Goal: Transaction & Acquisition: Download file/media

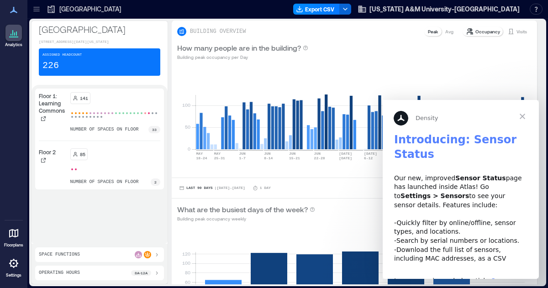
click at [522, 118] on span "Close" at bounding box center [522, 116] width 33 height 33
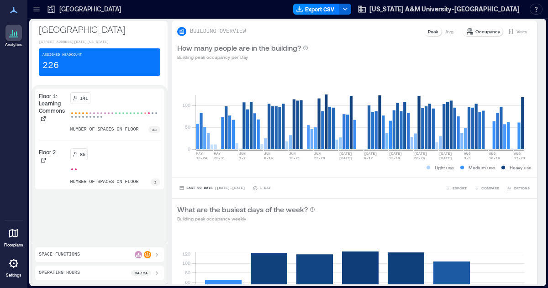
click at [125, 253] on div "Space Functions" at bounding box center [99, 254] width 121 height 7
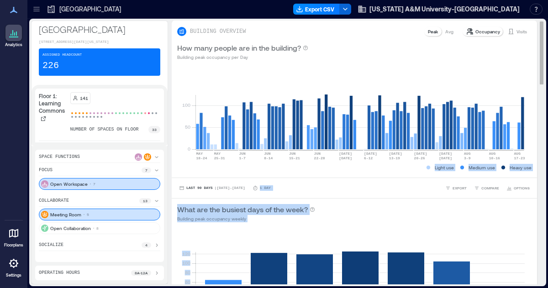
drag, startPoint x: 535, startPoint y: 78, endPoint x: 535, endPoint y: 96, distance: 18.7
click at [535, 96] on div "BUILDING OVERVIEW Peak Avg Occupancy Visits How many people are in the building…" at bounding box center [358, 153] width 372 height 264
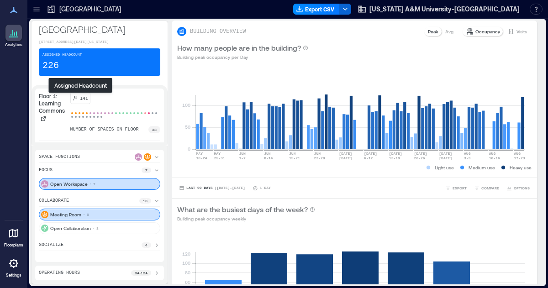
click at [82, 100] on p "141" at bounding box center [84, 97] width 8 height 7
click at [109, 244] on div "socialize 4" at bounding box center [99, 246] width 121 height 10
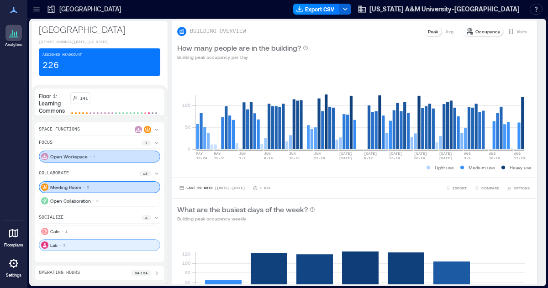
click at [87, 245] on div "Lab 3" at bounding box center [99, 245] width 121 height 12
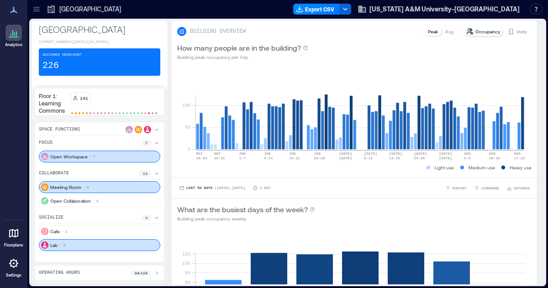
click at [87, 245] on div "Lab 3" at bounding box center [99, 245] width 121 height 12
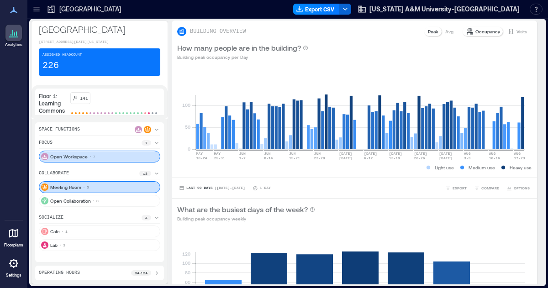
click at [11, 36] on icon at bounding box center [13, 32] width 11 height 11
click at [47, 241] on div "Lab 3" at bounding box center [99, 245] width 121 height 12
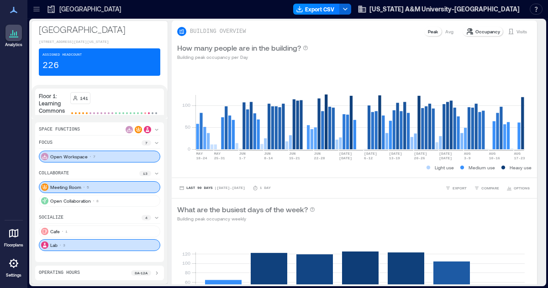
click at [56, 241] on div "Lab 3" at bounding box center [99, 245] width 121 height 12
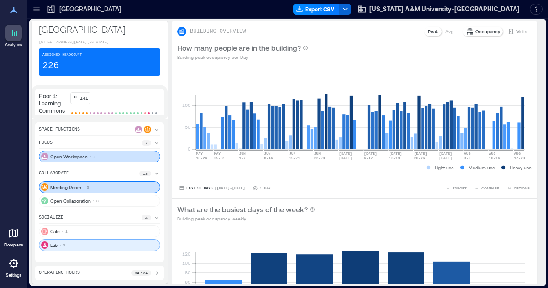
click at [152, 239] on div "Lab 3" at bounding box center [99, 245] width 121 height 12
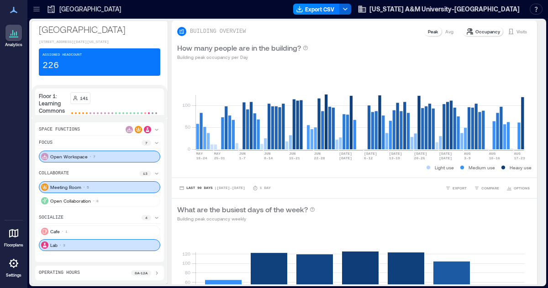
click at [110, 181] on div "collaborate 13 Meeting Room 5 Open Collaboration 8" at bounding box center [99, 188] width 121 height 37
click at [106, 189] on div "Meeting Room 5" at bounding box center [99, 187] width 121 height 12
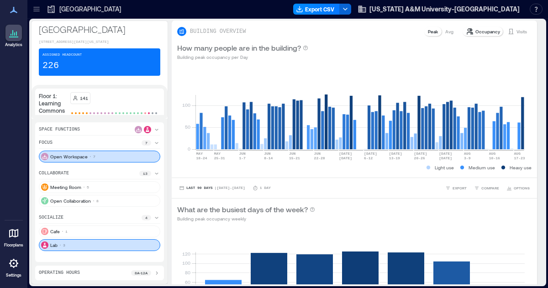
click at [118, 151] on div "Open Workspace 7" at bounding box center [99, 157] width 121 height 12
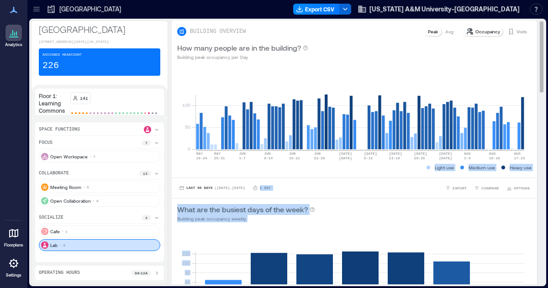
drag, startPoint x: 533, startPoint y: 90, endPoint x: 531, endPoint y: 119, distance: 28.8
click at [531, 119] on div "BUILDING OVERVIEW Peak Avg Occupancy Visits How many people are in the building…" at bounding box center [358, 153] width 372 height 264
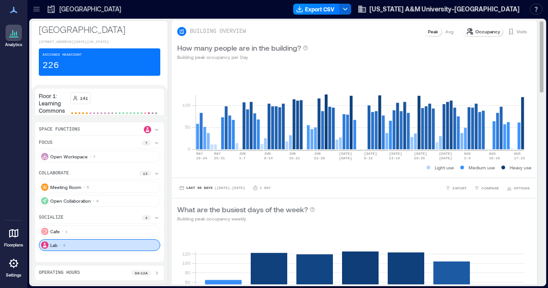
click at [530, 175] on div "0 50 100 [DATE]-[DATE] [DATE]-[DATE] [DATE]-[DATE] [DATE]-[DATE] [DATE]-[DATE] …" at bounding box center [354, 121] width 365 height 111
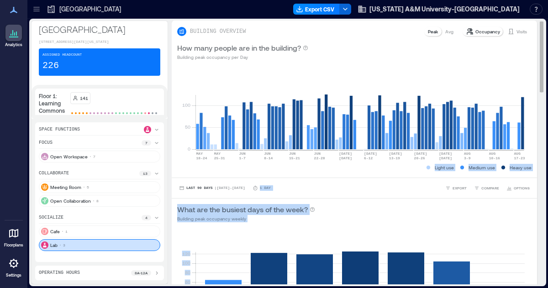
drag, startPoint x: 534, startPoint y: 36, endPoint x: 530, endPoint y: 132, distance: 95.9
click at [530, 132] on div "BUILDING OVERVIEW Peak Avg Occupancy Visits How many people are in the building…" at bounding box center [358, 153] width 372 height 264
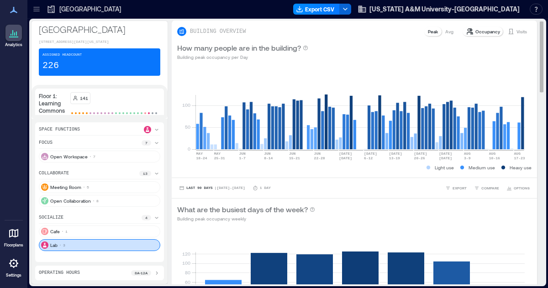
click at [497, 101] on rect at bounding box center [359, 111] width 329 height 78
click at [16, 236] on icon at bounding box center [13, 233] width 9 height 9
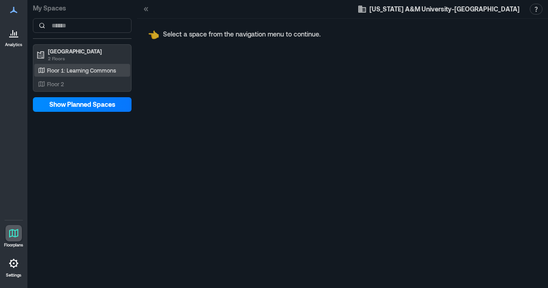
click at [94, 65] on div "Floor 1: Learning Commons" at bounding box center [82, 70] width 96 height 13
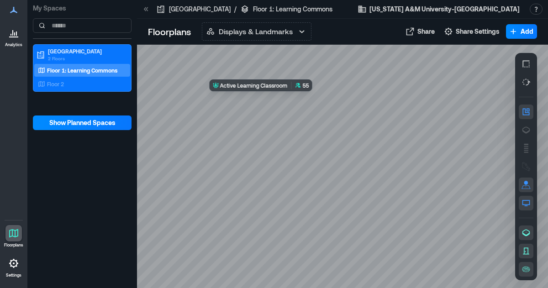
click at [299, 100] on div at bounding box center [342, 166] width 411 height 243
click at [309, 106] on div at bounding box center [342, 166] width 411 height 243
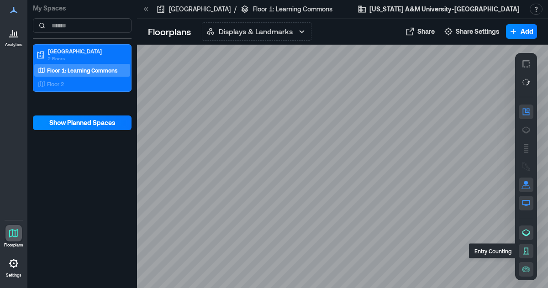
click at [527, 253] on icon "button" at bounding box center [525, 250] width 9 height 9
click at [527, 228] on button "button" at bounding box center [526, 233] width 15 height 15
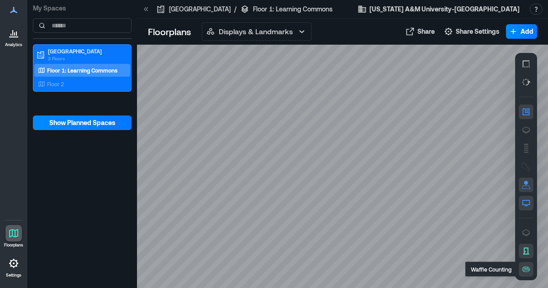
click at [527, 273] on icon "button" at bounding box center [525, 269] width 9 height 9
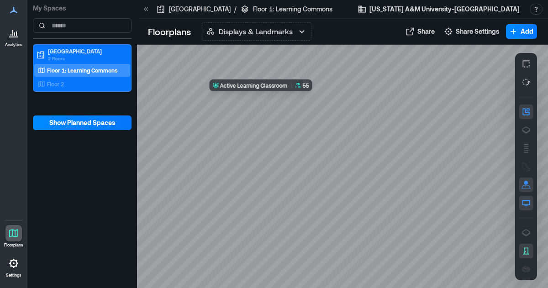
click at [303, 99] on div at bounding box center [342, 166] width 411 height 243
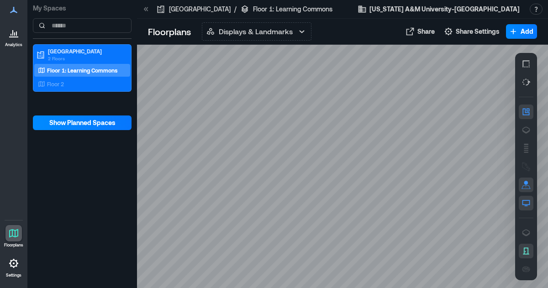
click at [12, 38] on icon at bounding box center [13, 32] width 11 height 11
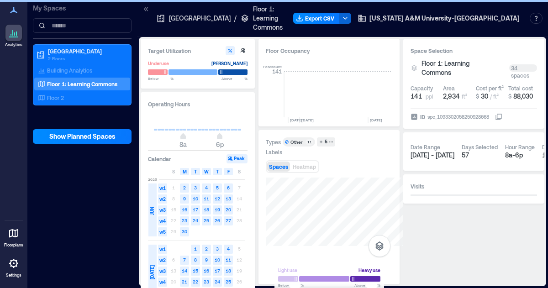
scroll to position [0, 2204]
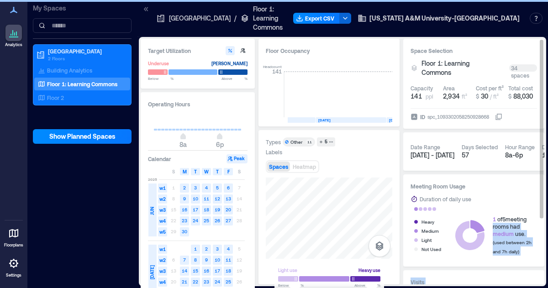
drag, startPoint x: 540, startPoint y: 170, endPoint x: 539, endPoint y: 205, distance: 35.2
click at [539, 205] on div "Space Selection Floor 1: Learning Commons 34 spaces Capacity 141 ppl Area 2,934…" at bounding box center [473, 162] width 141 height 246
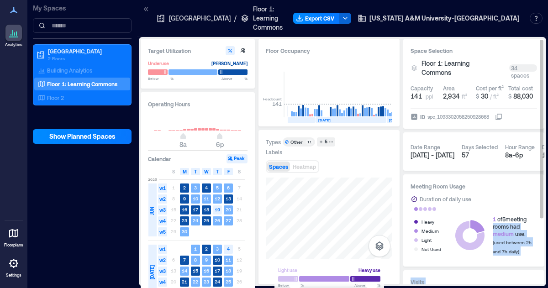
drag, startPoint x: 542, startPoint y: 43, endPoint x: 537, endPoint y: 124, distance: 80.5
click at [537, 124] on div "Space Selection Floor 1: Learning Commons 34 spaces Capacity 141 ppl Area 2,934…" at bounding box center [473, 162] width 141 height 246
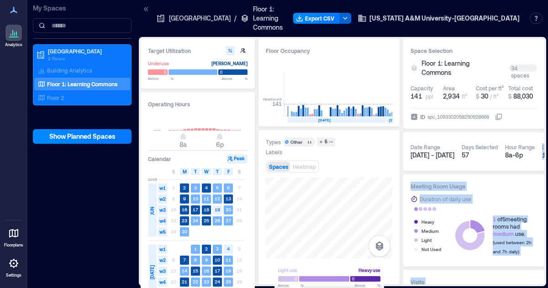
click at [19, 235] on div at bounding box center [13, 233] width 16 height 16
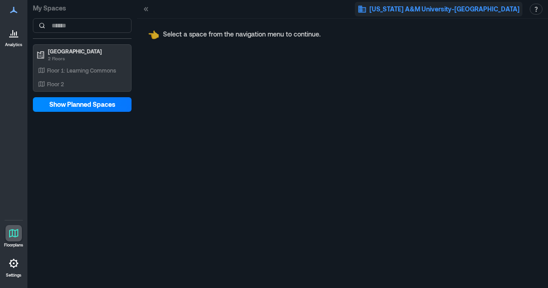
click at [367, 10] on icon "button" at bounding box center [361, 9] width 9 height 9
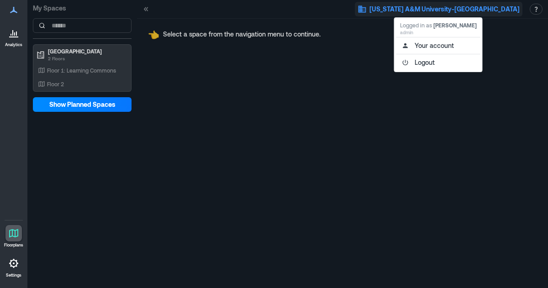
click at [12, 38] on icon at bounding box center [13, 32] width 11 height 11
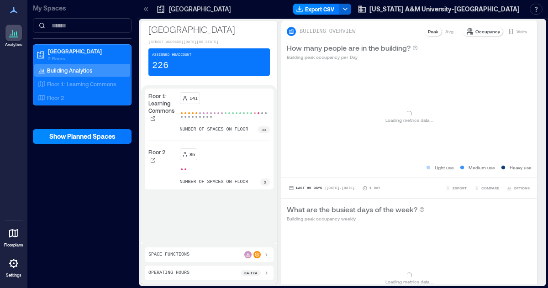
click at [13, 9] on icon at bounding box center [13, 10] width 7 height 6
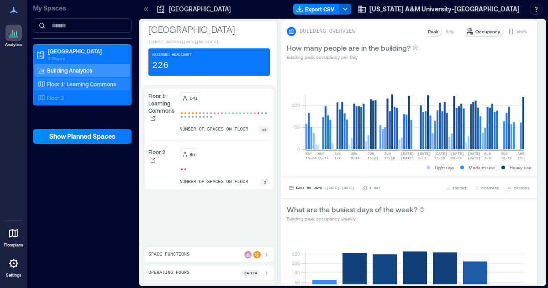
click at [85, 80] on p "Floor 1: Learning Commons" at bounding box center [81, 83] width 69 height 7
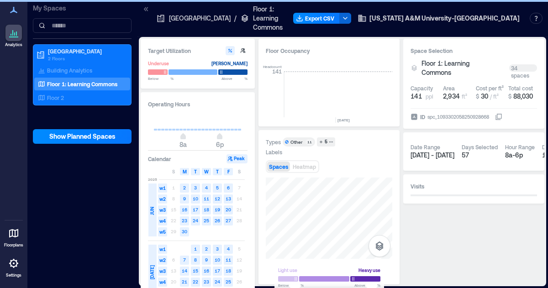
scroll to position [0, 2204]
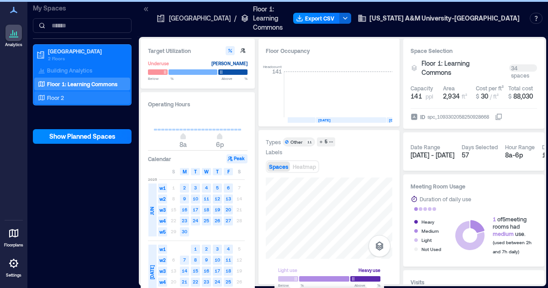
click at [78, 98] on div "Floor 2" at bounding box center [80, 97] width 89 height 9
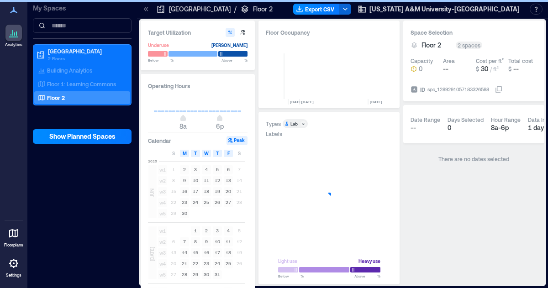
scroll to position [0, 2244]
click at [81, 57] on p "2 Floors" at bounding box center [86, 58] width 77 height 7
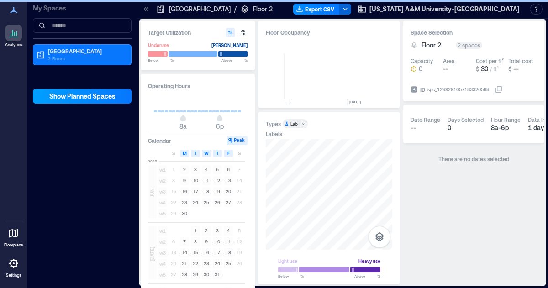
click at [72, 101] on button "Show Planned Spaces" at bounding box center [82, 96] width 99 height 15
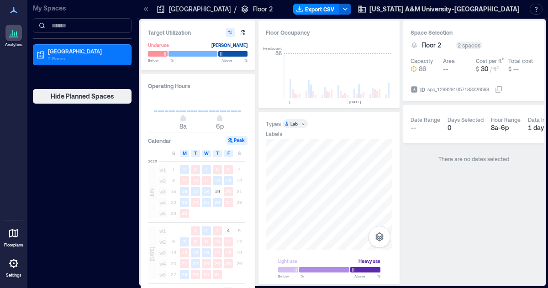
click at [483, 89] on div "spc_1289291057183326588" at bounding box center [457, 89] width 63 height 9
click at [495, 89] on button "ID spc_1289291057183326588" at bounding box center [498, 89] width 7 height 7
click at [483, 89] on div "spc_1289291057183326588" at bounding box center [457, 89] width 63 height 9
click at [495, 89] on button "ID spc_1289291057183326588" at bounding box center [498, 89] width 7 height 7
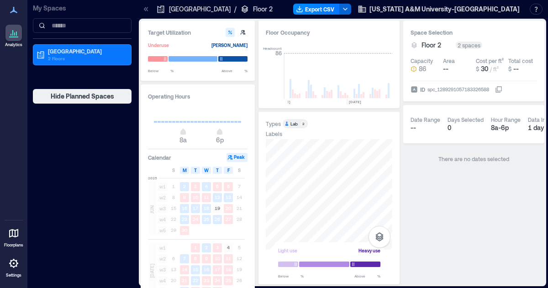
click at [144, 8] on icon at bounding box center [146, 9] width 9 height 9
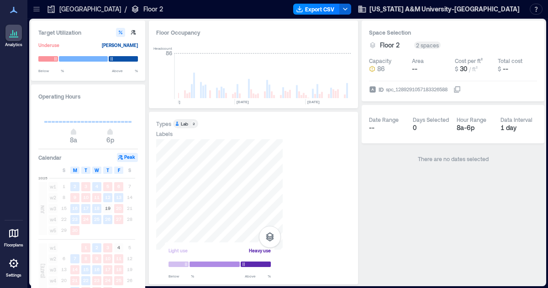
scroll to position [0, 2176]
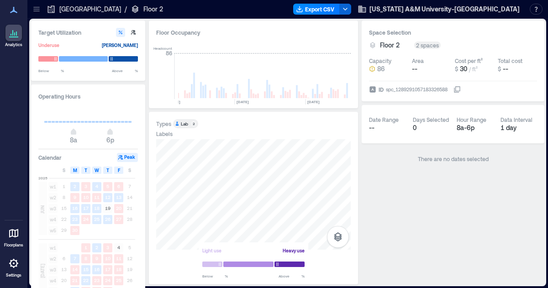
click at [13, 35] on icon at bounding box center [13, 32] width 11 height 11
click at [15, 230] on icon at bounding box center [13, 233] width 11 height 11
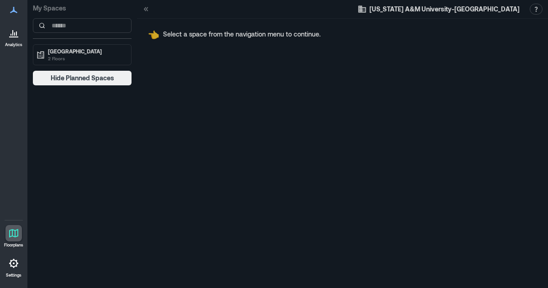
click at [88, 47] on p "[GEOGRAPHIC_DATA]" at bounding box center [86, 50] width 77 height 7
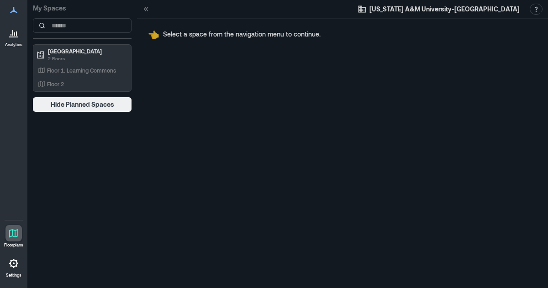
click at [79, 69] on p "Floor 1: Learning Commons" at bounding box center [81, 70] width 69 height 7
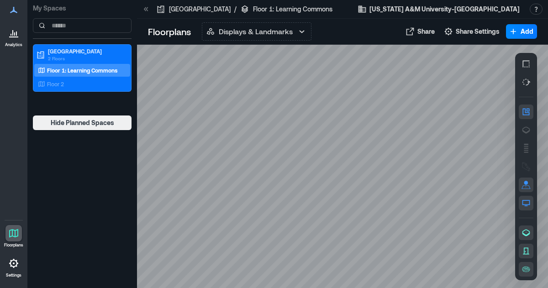
click at [261, 34] on p "Displays & Landmarks" at bounding box center [256, 31] width 74 height 11
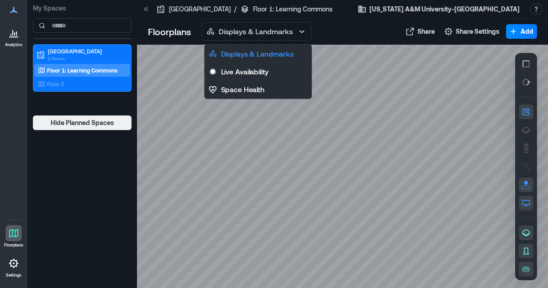
click at [105, 106] on div "Tamucc Bell Library 2 Floors Floor 1: Learning Commons Floor 2" at bounding box center [82, 77] width 99 height 66
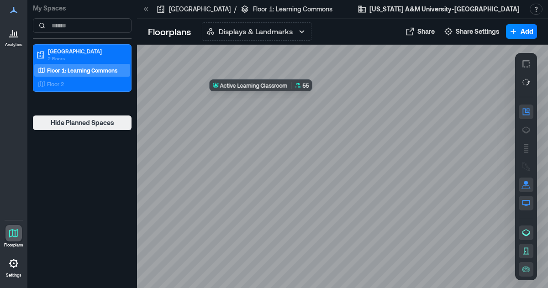
click at [300, 102] on div at bounding box center [342, 166] width 411 height 243
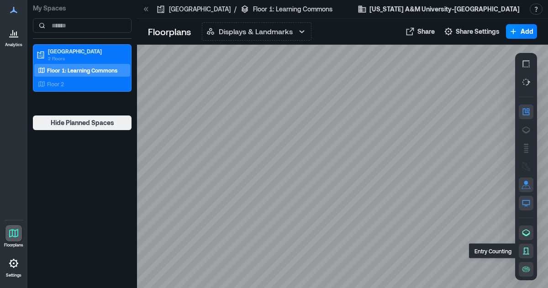
click at [530, 248] on icon "button" at bounding box center [525, 250] width 9 height 9
click at [525, 230] on icon "button" at bounding box center [526, 232] width 8 height 7
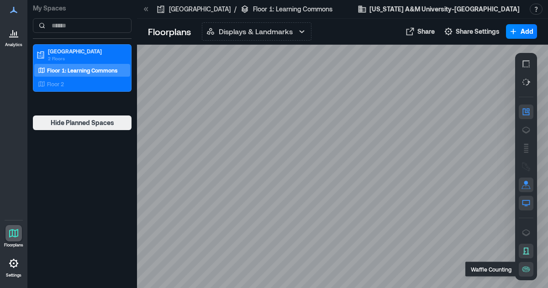
click at [524, 269] on icon "button" at bounding box center [525, 269] width 9 height 9
click at [474, 6] on span "[US_STATE] A&M University-[GEOGRAPHIC_DATA]" at bounding box center [444, 9] width 150 height 9
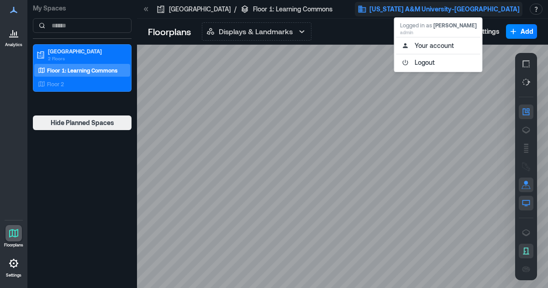
click at [342, 51] on div at bounding box center [342, 166] width 411 height 243
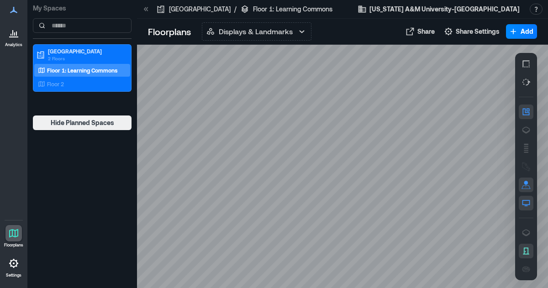
click at [12, 263] on icon at bounding box center [13, 263] width 11 height 11
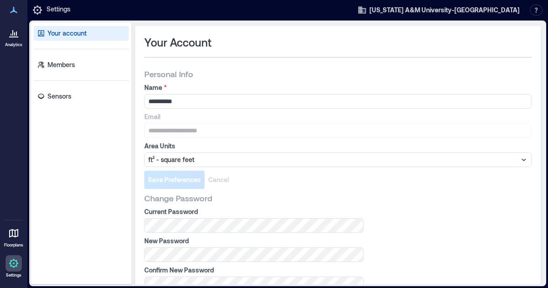
click at [70, 93] on p "Sensors" at bounding box center [59, 96] width 24 height 9
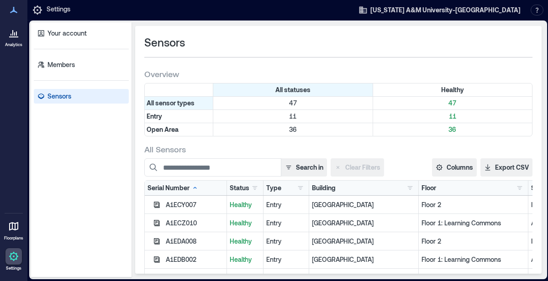
click at [17, 226] on icon at bounding box center [13, 226] width 9 height 9
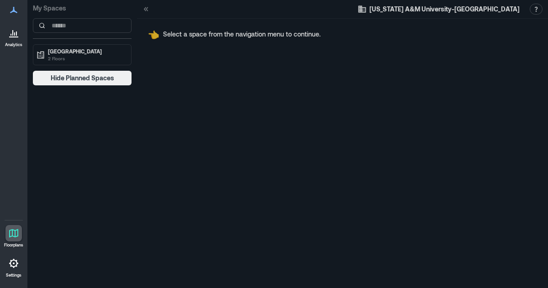
click at [15, 32] on icon at bounding box center [14, 33] width 1 height 3
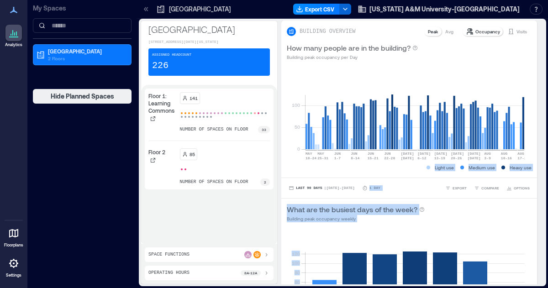
drag, startPoint x: 534, startPoint y: 42, endPoint x: 528, endPoint y: 93, distance: 51.5
click at [528, 93] on div "BUILDING OVERVIEW Peak Avg Occupancy Visits How many people are in the building…" at bounding box center [412, 153] width 263 height 264
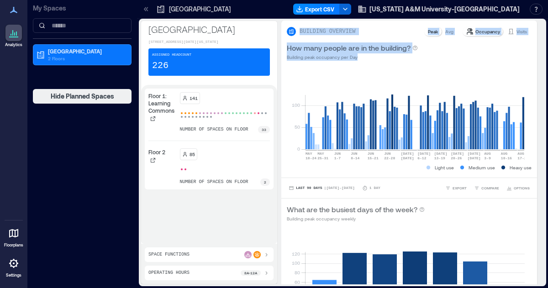
drag, startPoint x: 536, startPoint y: 62, endPoint x: 545, endPoint y: 126, distance: 64.1
click at [545, 126] on div "[GEOGRAPHIC_DATA] [STREET_ADDRESS][DATE][US_STATE] Assigned Headcount 226 Floor…" at bounding box center [342, 152] width 407 height 267
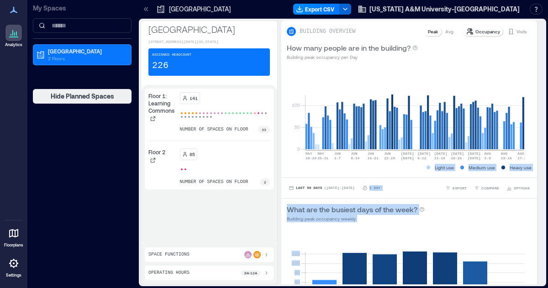
drag, startPoint x: 535, startPoint y: 44, endPoint x: 529, endPoint y: 156, distance: 112.0
click at [529, 156] on div "BUILDING OVERVIEW Peak Avg Occupancy Visits How many people are in the building…" at bounding box center [412, 153] width 263 height 264
click at [351, 10] on button "button" at bounding box center [345, 9] width 12 height 11
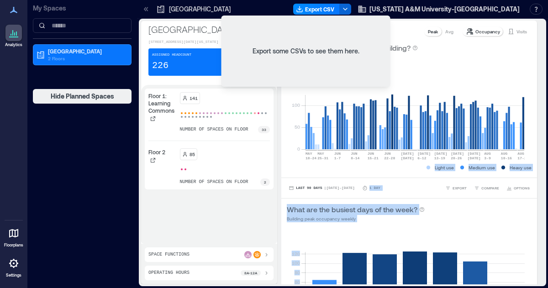
click at [340, 5] on button "Export CSV" at bounding box center [316, 9] width 47 height 11
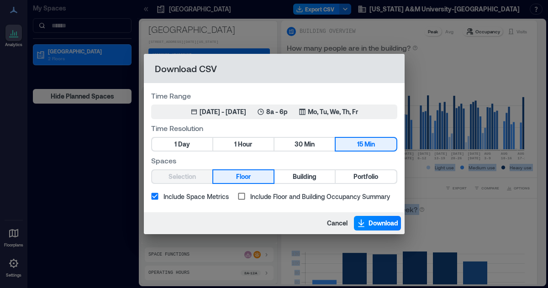
click at [248, 139] on span "Hour" at bounding box center [245, 144] width 14 height 11
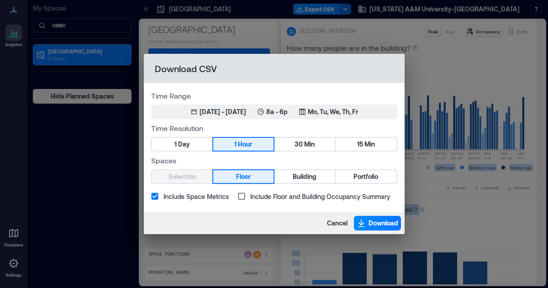
click at [360, 219] on icon "button" at bounding box center [361, 223] width 9 height 9
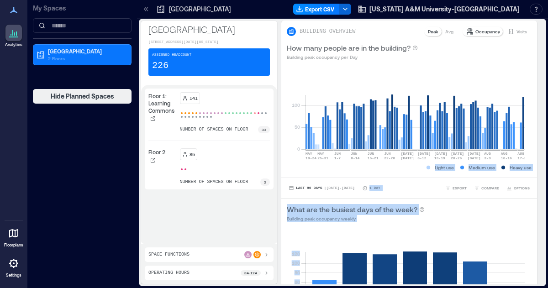
click at [14, 30] on icon at bounding box center [13, 32] width 11 height 11
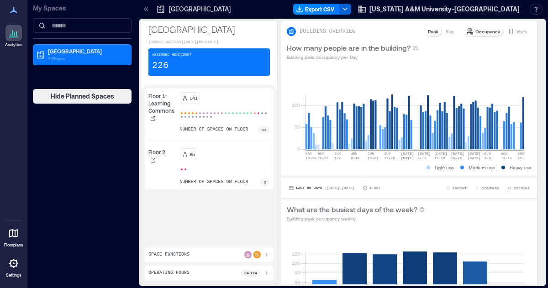
click at [68, 55] on p "2 Floors" at bounding box center [86, 58] width 77 height 7
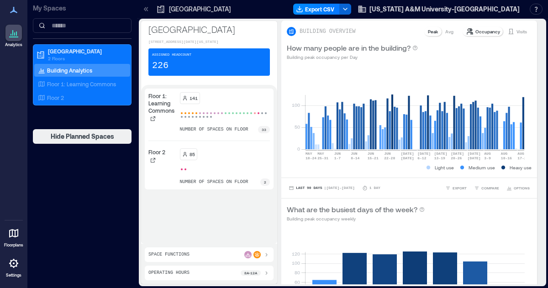
click at [11, 236] on icon at bounding box center [13, 233] width 9 height 9
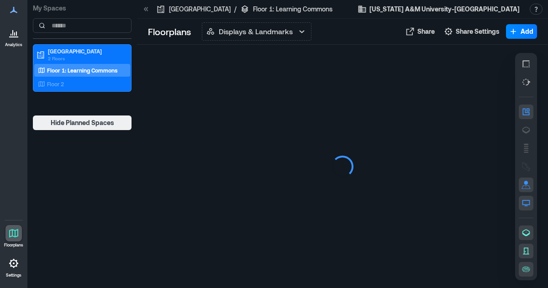
click at [11, 236] on icon at bounding box center [13, 233] width 9 height 9
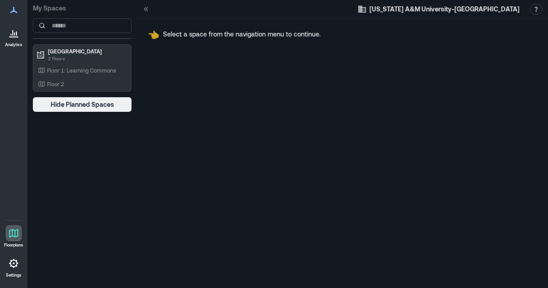
click at [86, 68] on p "Floor 1: Learning Commons" at bounding box center [81, 70] width 69 height 7
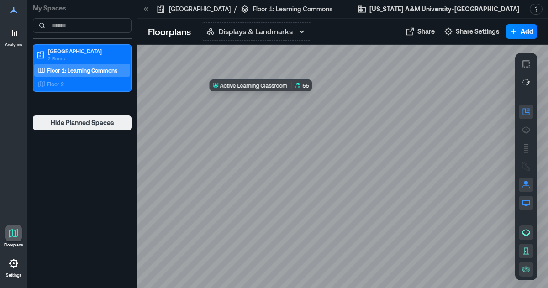
click at [293, 102] on div at bounding box center [342, 166] width 411 height 243
click at [291, 101] on div at bounding box center [342, 166] width 411 height 243
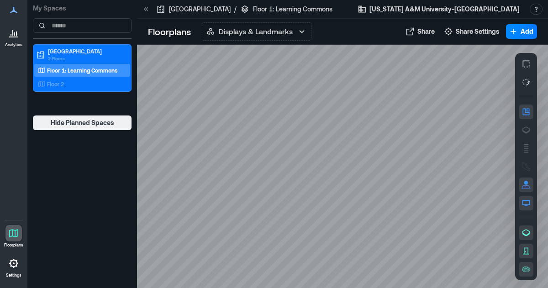
click at [12, 233] on icon at bounding box center [13, 233] width 9 height 9
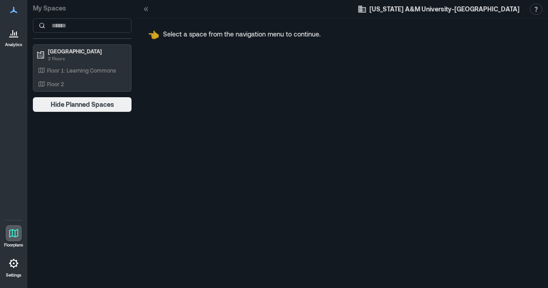
click at [101, 59] on p "2 Floors" at bounding box center [86, 58] width 77 height 7
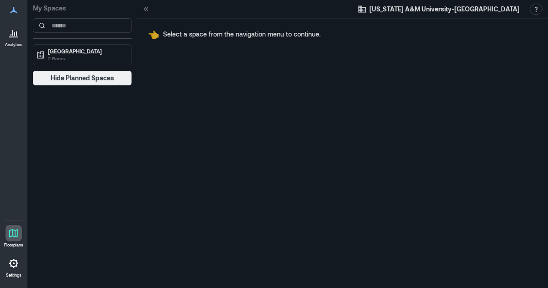
click at [94, 58] on p "2 Floors" at bounding box center [86, 58] width 77 height 7
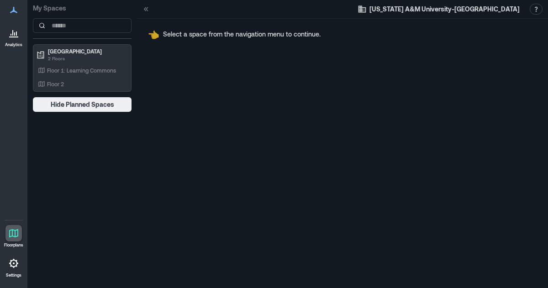
click at [90, 68] on p "Floor 1: Learning Commons" at bounding box center [81, 70] width 69 height 7
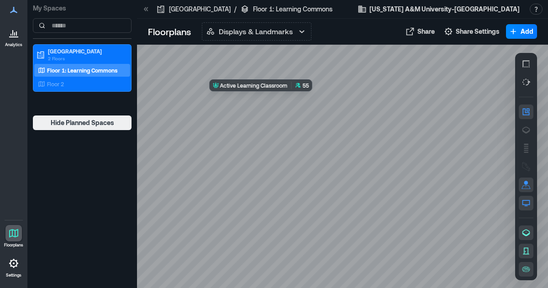
click at [297, 99] on div at bounding box center [342, 166] width 411 height 243
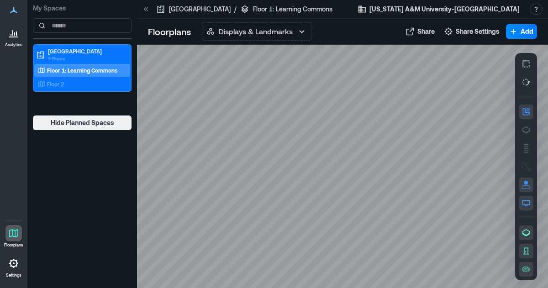
click at [14, 38] on icon at bounding box center [13, 32] width 11 height 11
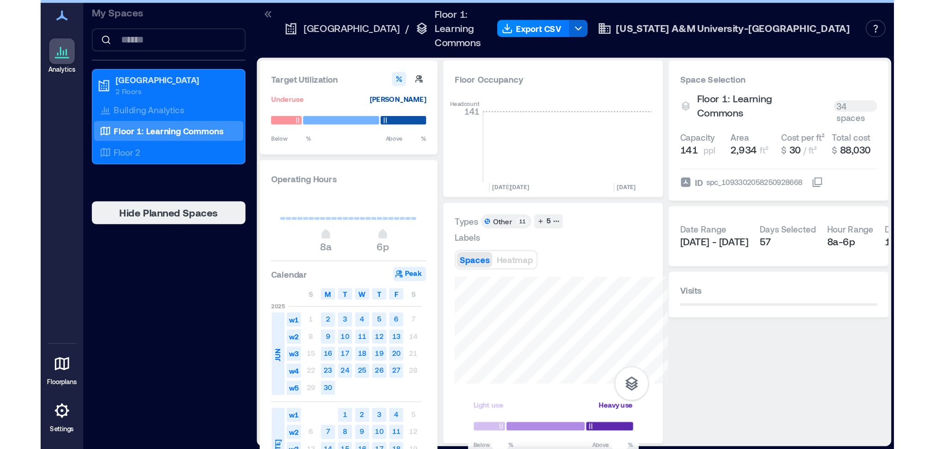
scroll to position [0, 2204]
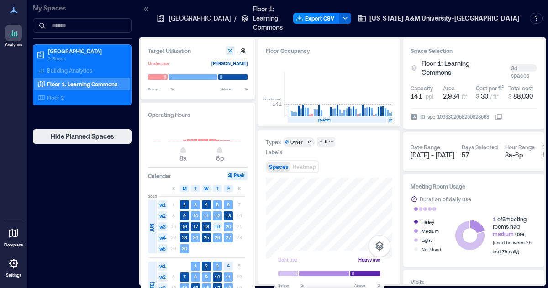
click at [80, 80] on p "Floor 1: Learning Commons" at bounding box center [82, 83] width 70 height 7
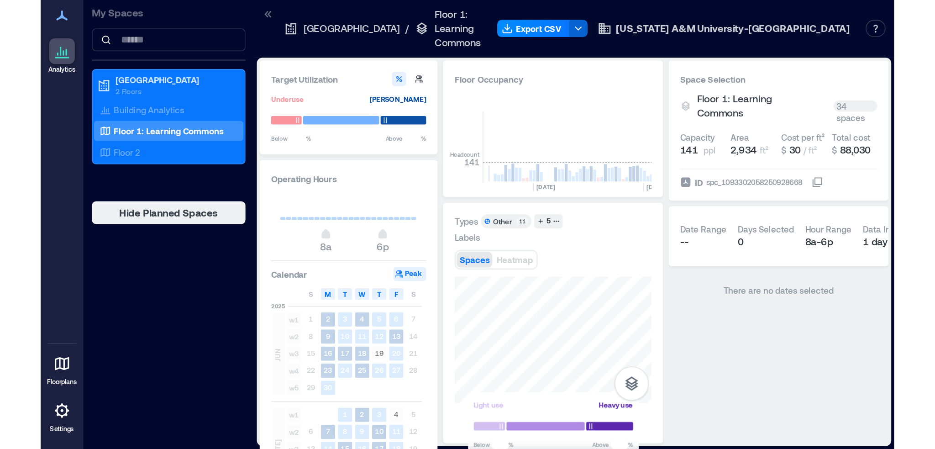
scroll to position [0, 1898]
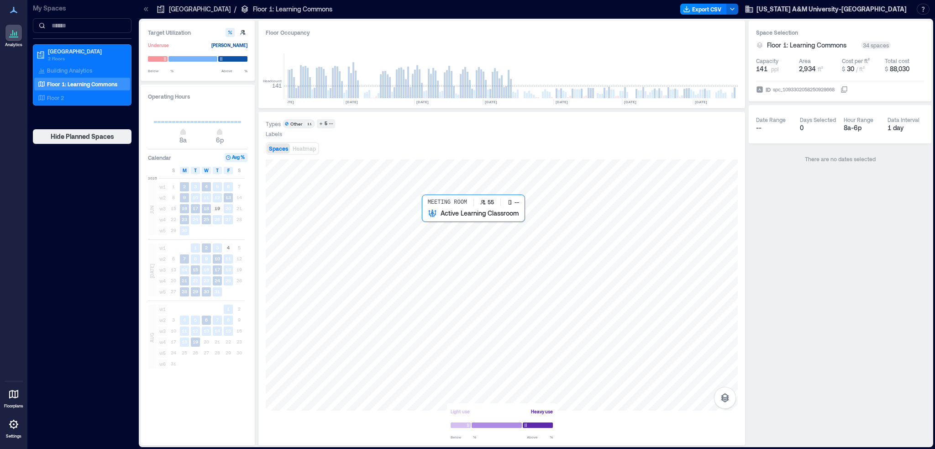
click at [457, 226] on div at bounding box center [502, 284] width 472 height 251
drag, startPoint x: 487, startPoint y: 215, endPoint x: 461, endPoint y: 220, distance: 26.9
click at [461, 220] on div at bounding box center [502, 284] width 472 height 251
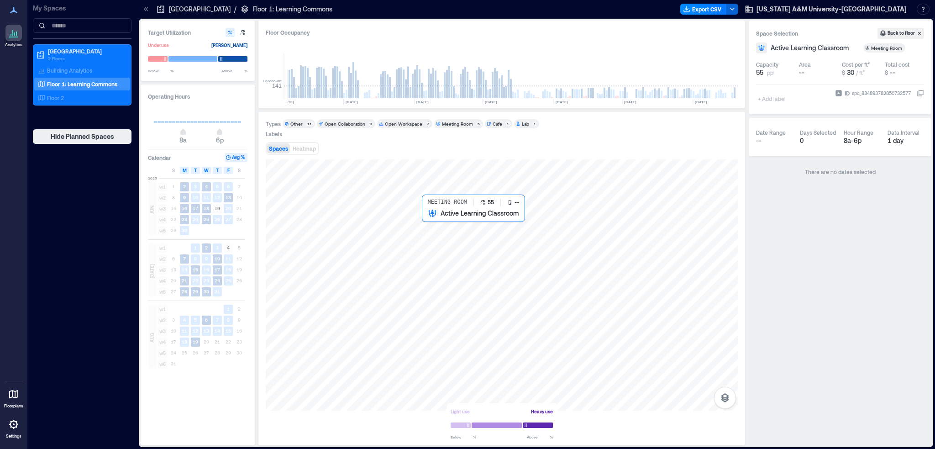
click at [451, 223] on div at bounding box center [502, 284] width 472 height 251
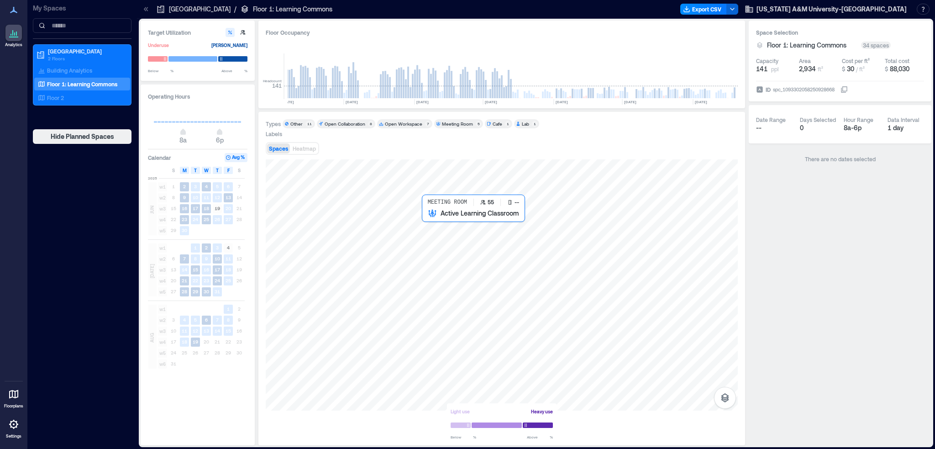
click at [447, 225] on div at bounding box center [502, 284] width 472 height 251
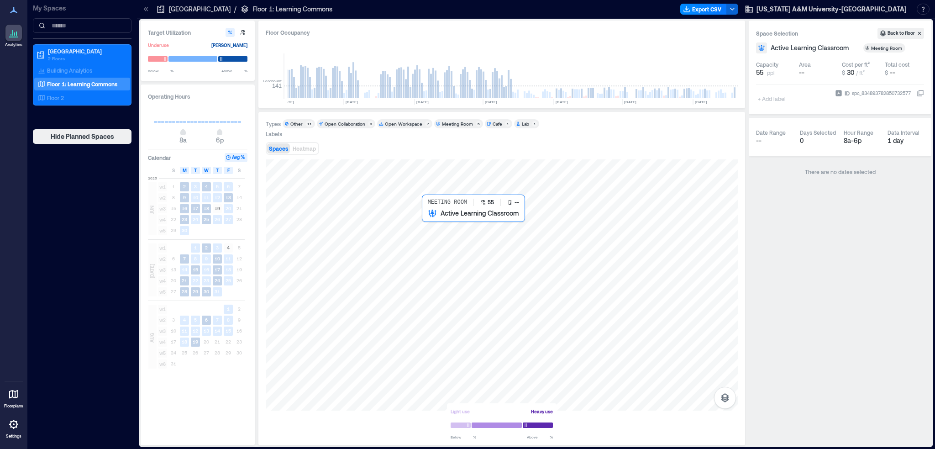
click at [454, 213] on div at bounding box center [502, 284] width 472 height 251
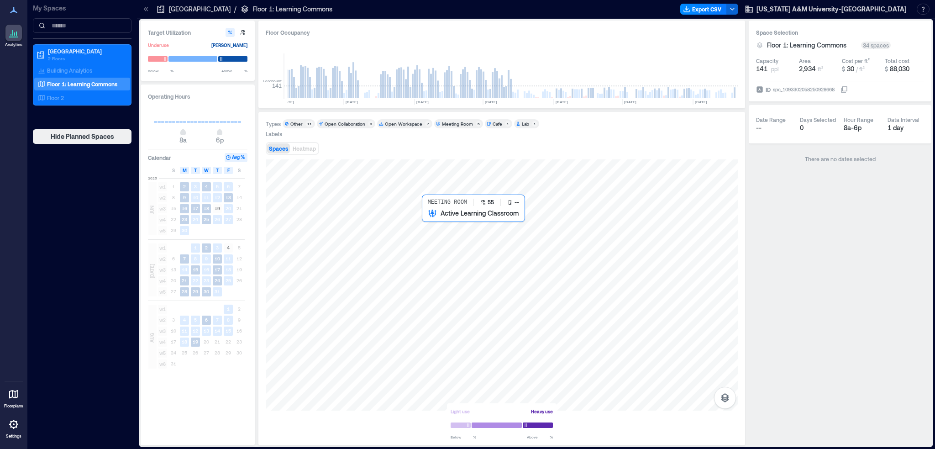
click at [451, 221] on div at bounding box center [502, 284] width 472 height 251
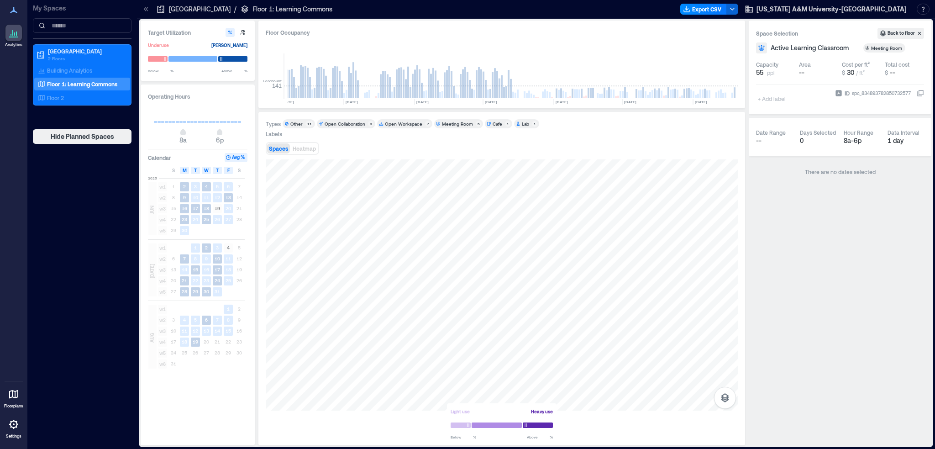
click at [174, 7] on p "[GEOGRAPHIC_DATA]" at bounding box center [200, 9] width 62 height 9
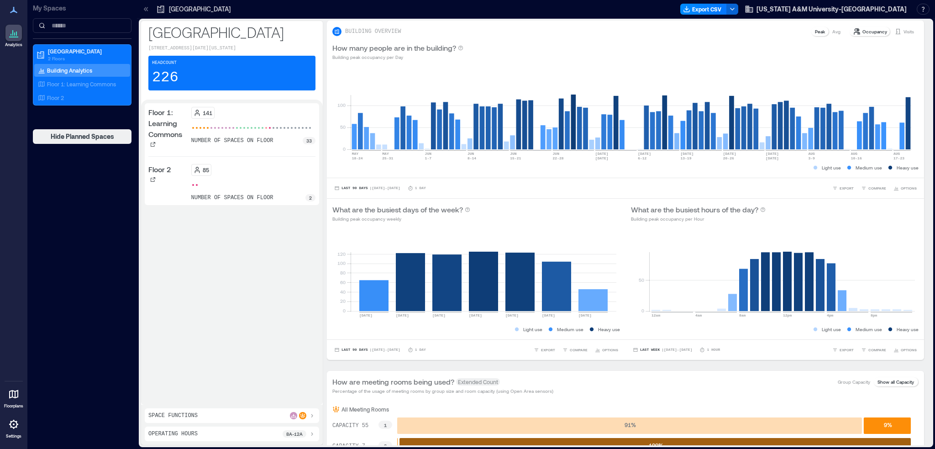
click at [82, 54] on p "[GEOGRAPHIC_DATA]" at bounding box center [86, 50] width 77 height 7
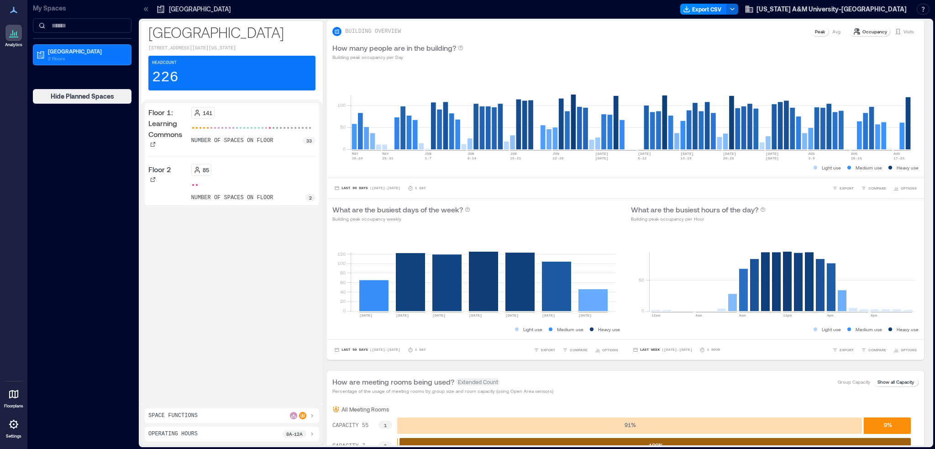
click at [80, 55] on p "2 Floors" at bounding box center [86, 58] width 77 height 7
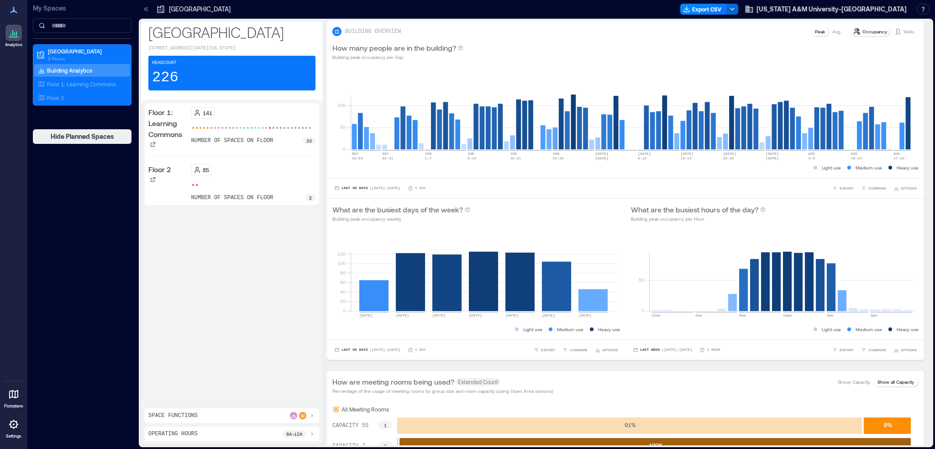
click at [68, 69] on p "Building Analytics" at bounding box center [69, 70] width 45 height 7
click at [63, 80] on p "Floor 1: Learning Commons" at bounding box center [81, 83] width 69 height 7
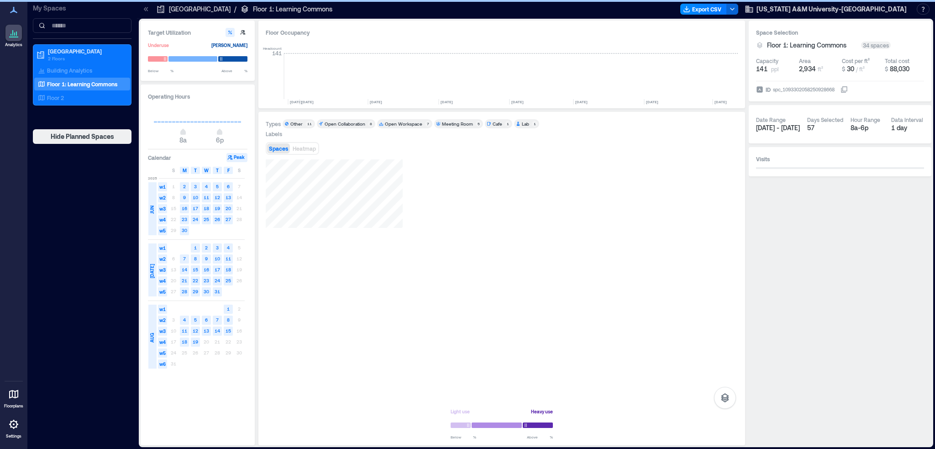
scroll to position [0, 1898]
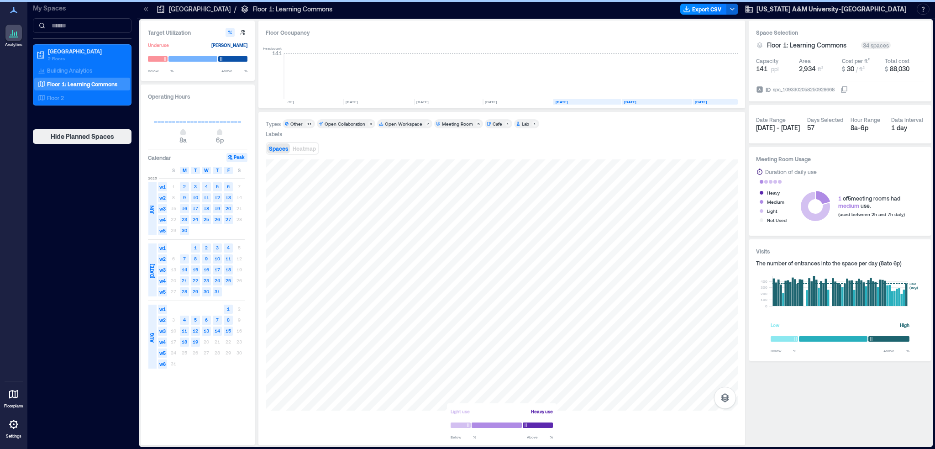
click at [195, 9] on p "[GEOGRAPHIC_DATA]" at bounding box center [200, 9] width 62 height 9
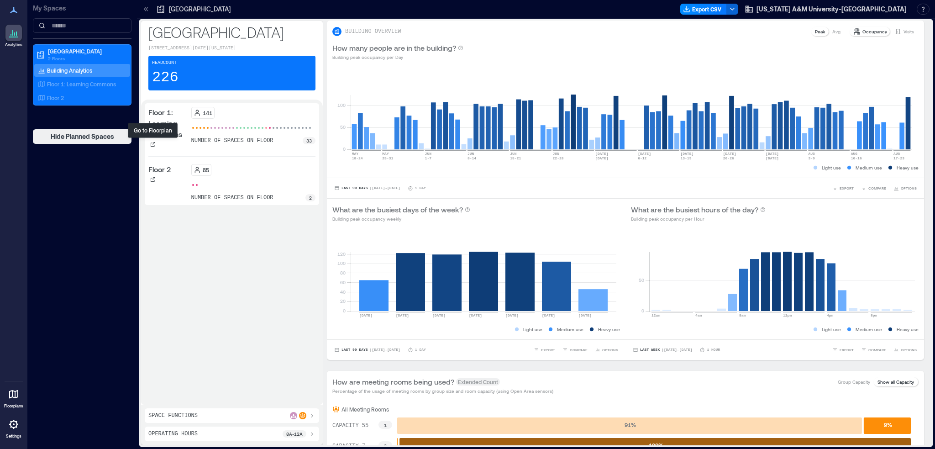
click at [152, 146] on icon at bounding box center [153, 144] width 5 height 5
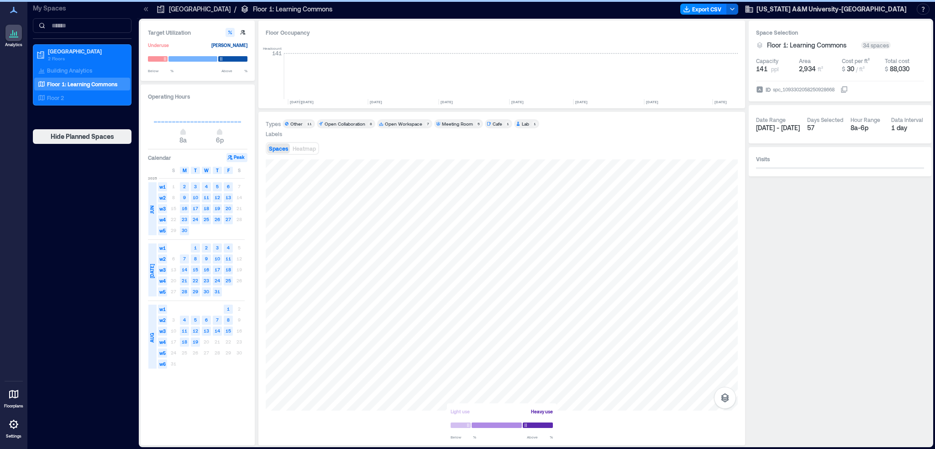
scroll to position [0, 1898]
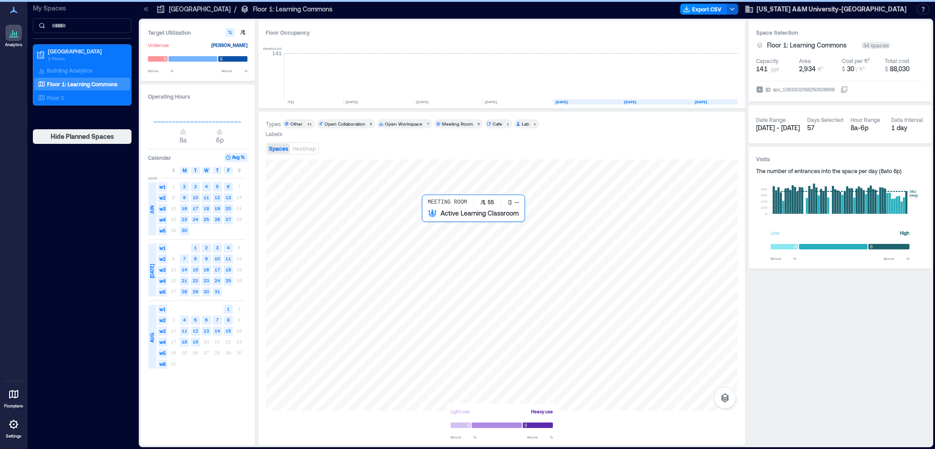
click at [455, 222] on div at bounding box center [502, 284] width 472 height 251
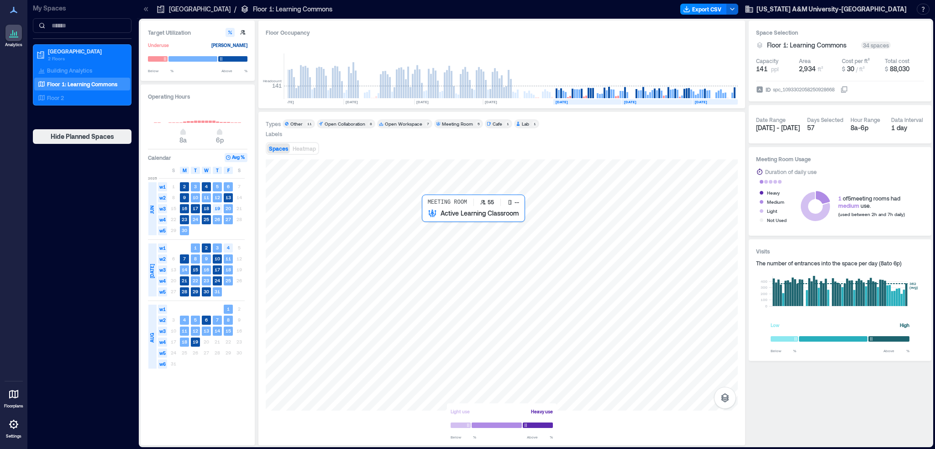
click at [438, 227] on div at bounding box center [502, 284] width 472 height 251
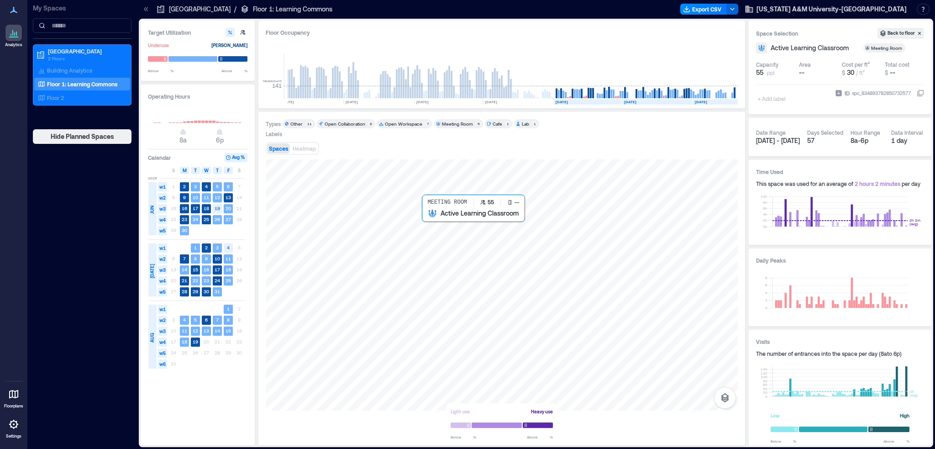
click at [438, 226] on div at bounding box center [502, 284] width 472 height 251
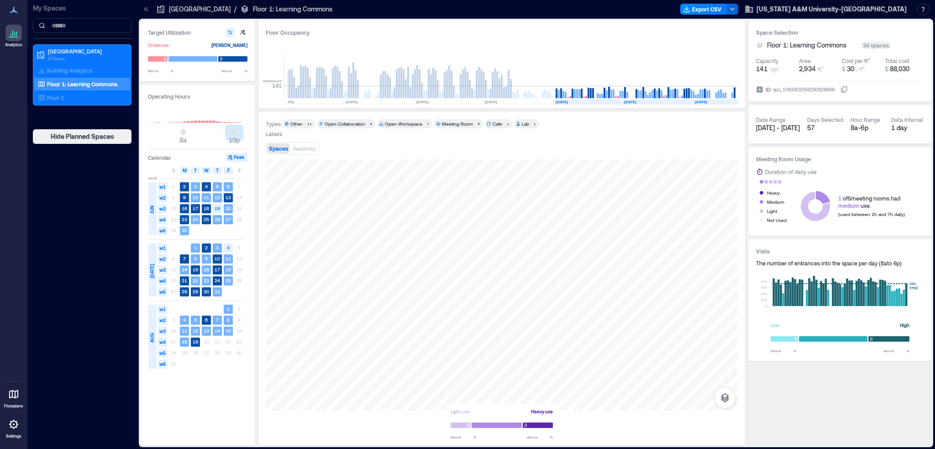
type input "**"
drag, startPoint x: 219, startPoint y: 131, endPoint x: 244, endPoint y: 131, distance: 24.7
click at [244, 131] on span "12a" at bounding box center [241, 133] width 5 height 4
click at [172, 172] on div "S" at bounding box center [173, 170] width 9 height 7
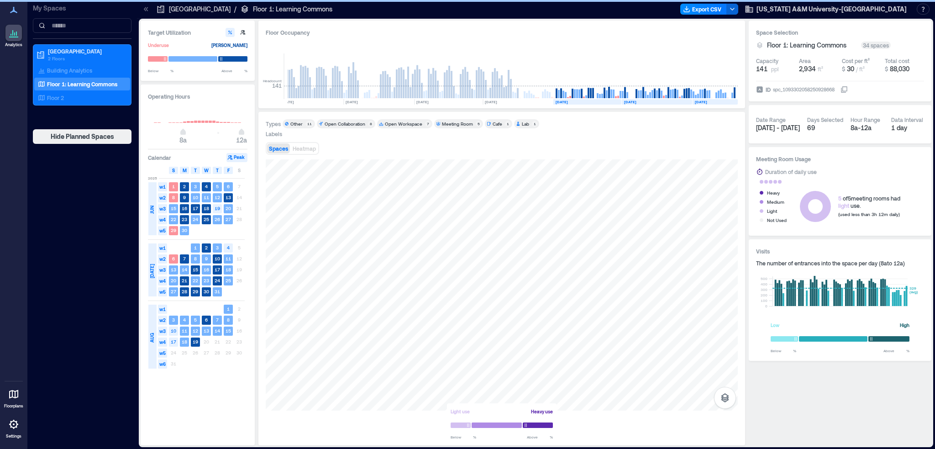
click at [239, 171] on span "S" at bounding box center [239, 170] width 3 height 7
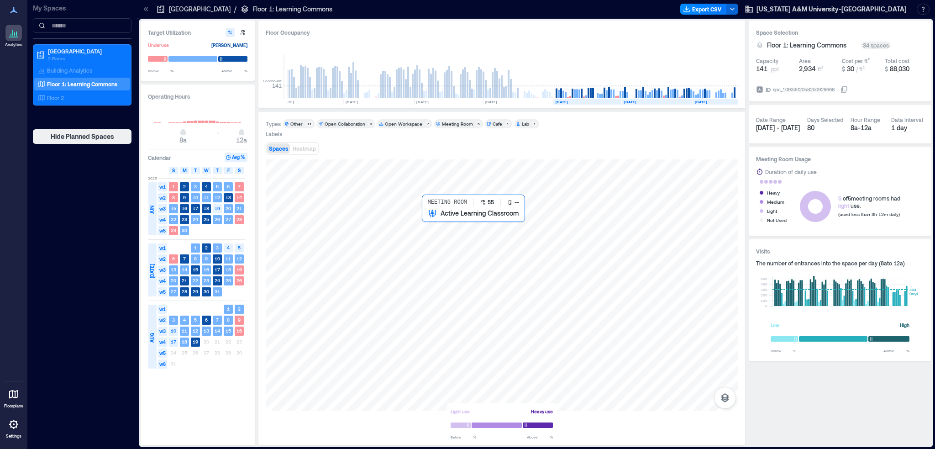
click at [448, 225] on div at bounding box center [502, 284] width 472 height 251
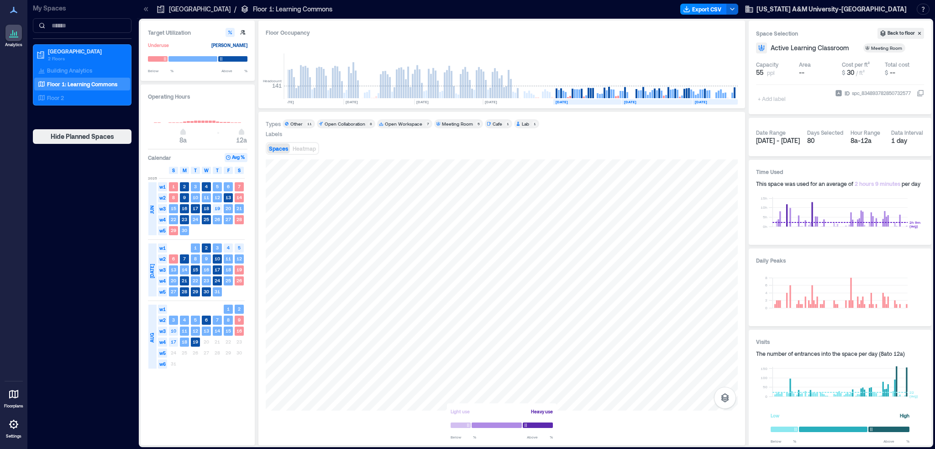
click at [547, 12] on button "Export CSV" at bounding box center [703, 9] width 47 height 11
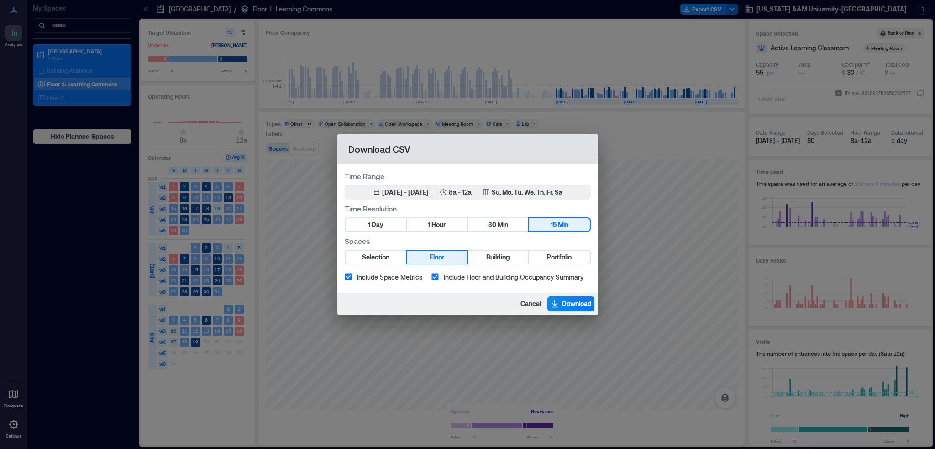
click at [454, 220] on button "1 Hour" at bounding box center [437, 224] width 60 height 13
click at [373, 258] on span "Selection" at bounding box center [375, 257] width 27 height 11
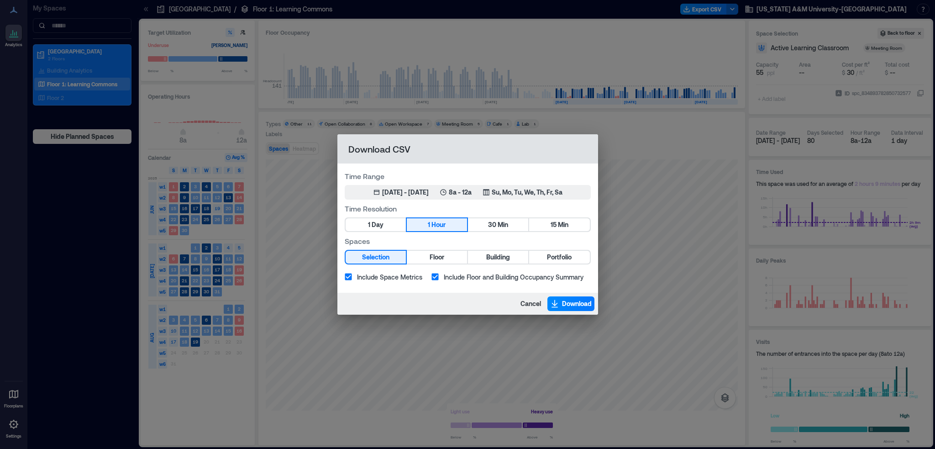
click at [547, 288] on span "Download" at bounding box center [577, 303] width 30 height 9
